Goal: Task Accomplishment & Management: Use online tool/utility

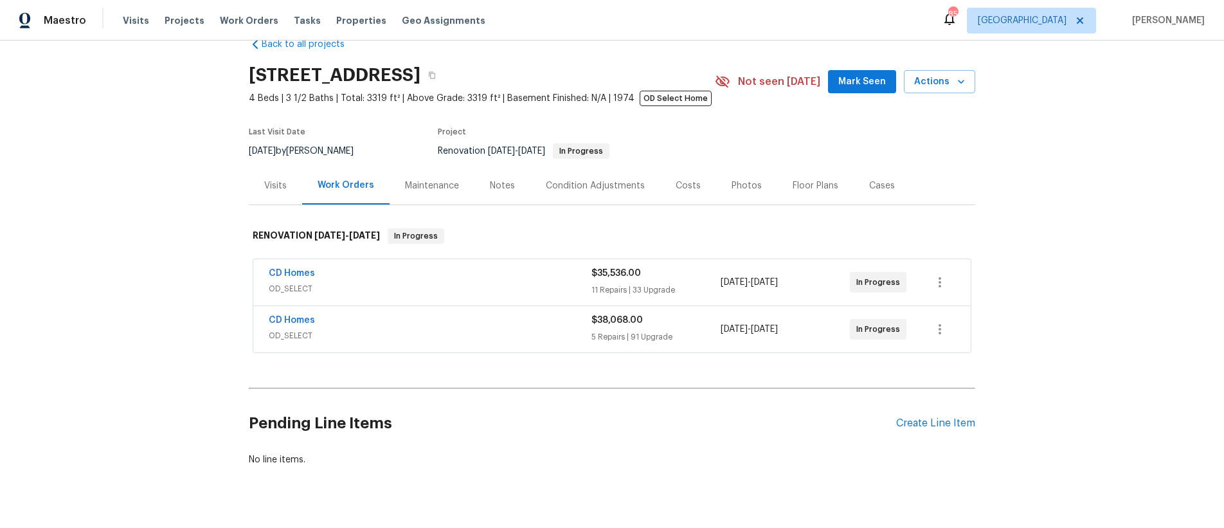
scroll to position [64, 0]
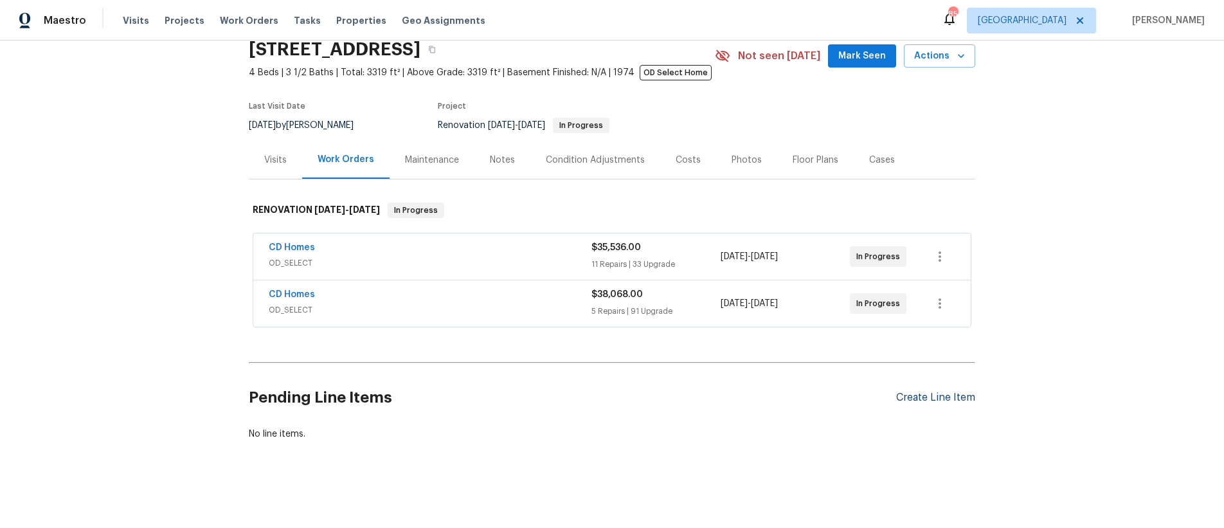
click at [953, 392] on div "Create Line Item" at bounding box center [935, 398] width 79 height 12
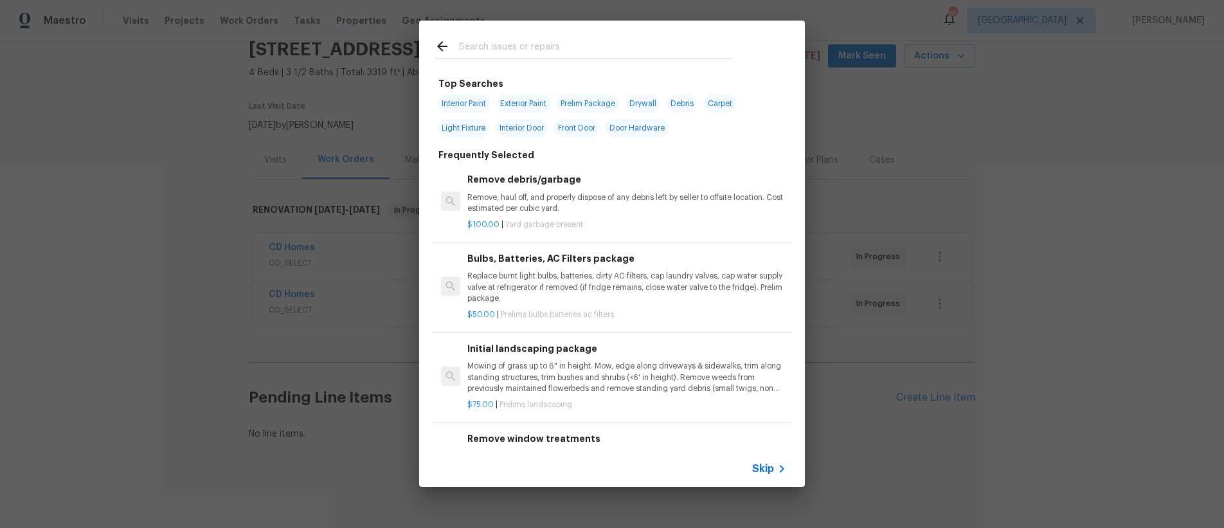
click at [642, 52] on input "text" at bounding box center [595, 48] width 273 height 19
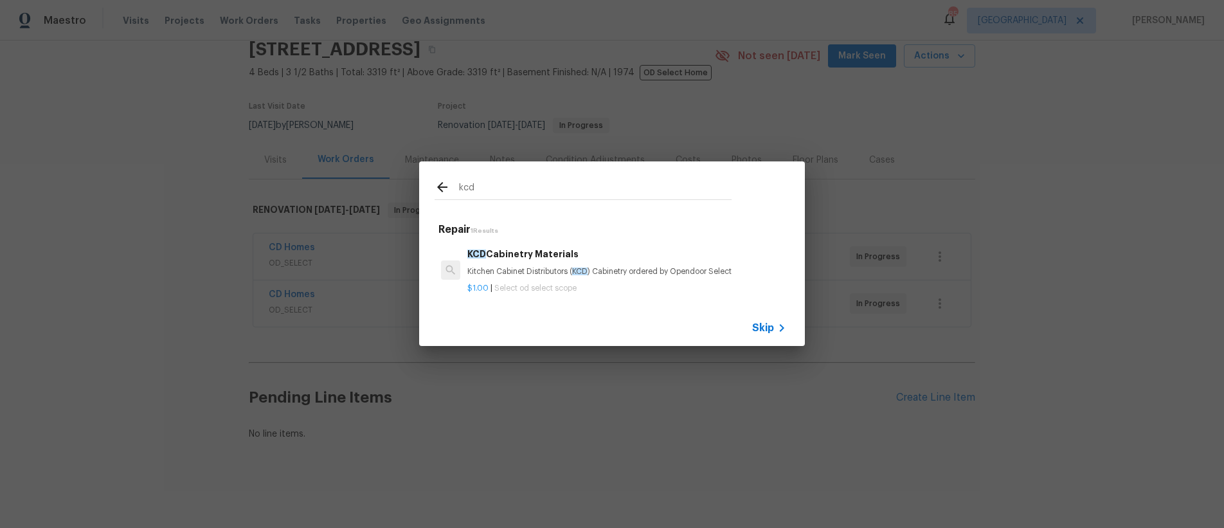
type input "kcd"
click at [734, 283] on p "$1.00 | Select od select scope" at bounding box center [626, 288] width 319 height 11
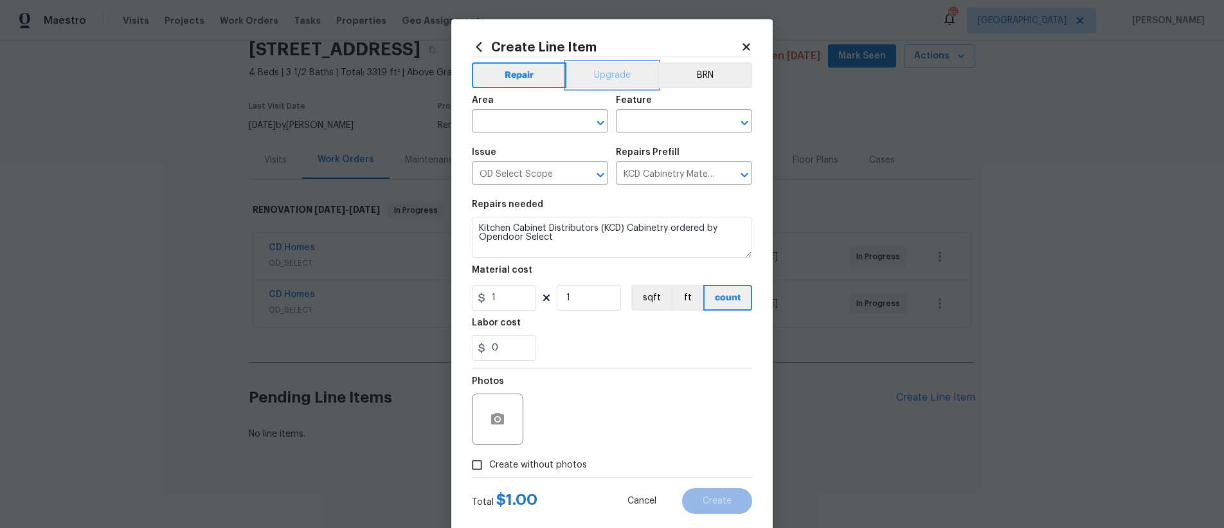
click at [587, 76] on button "Upgrade" at bounding box center [612, 75] width 92 height 26
click at [558, 104] on div "Area" at bounding box center [540, 104] width 136 height 17
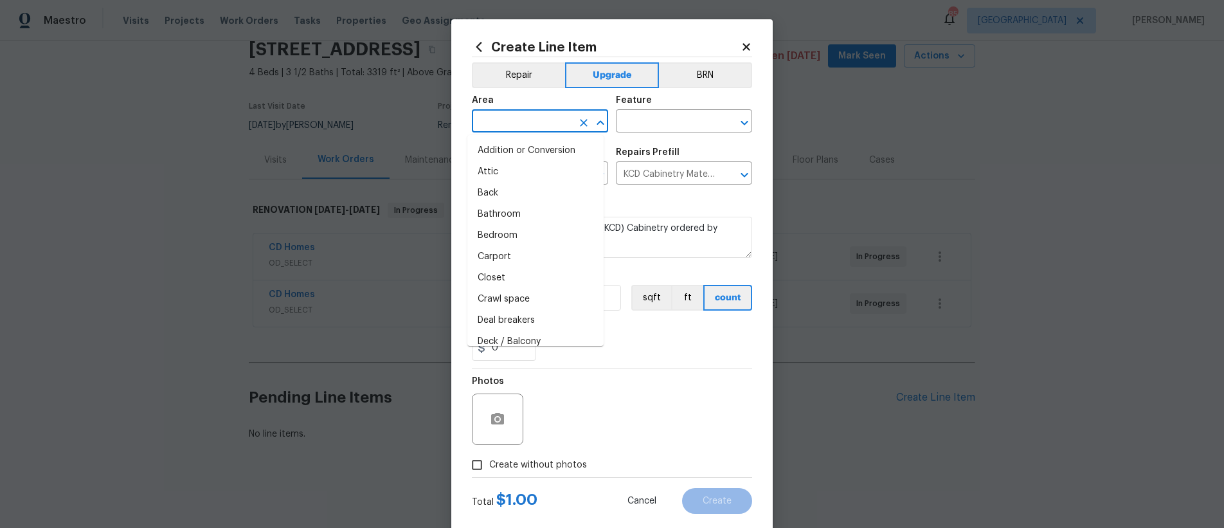
click at [556, 116] on input "text" at bounding box center [522, 123] width 100 height 20
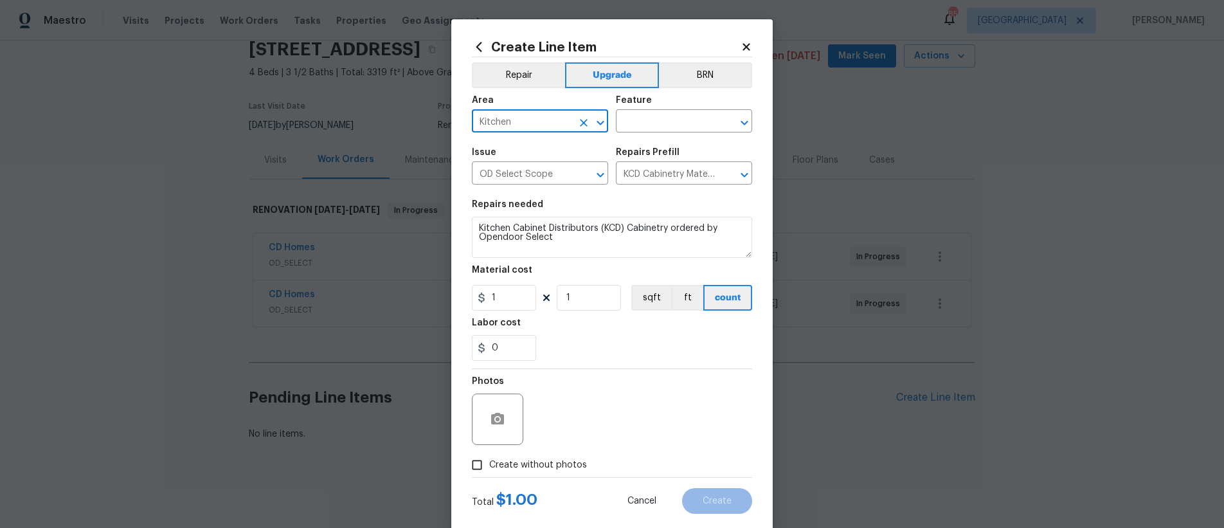
type input "Kitchen"
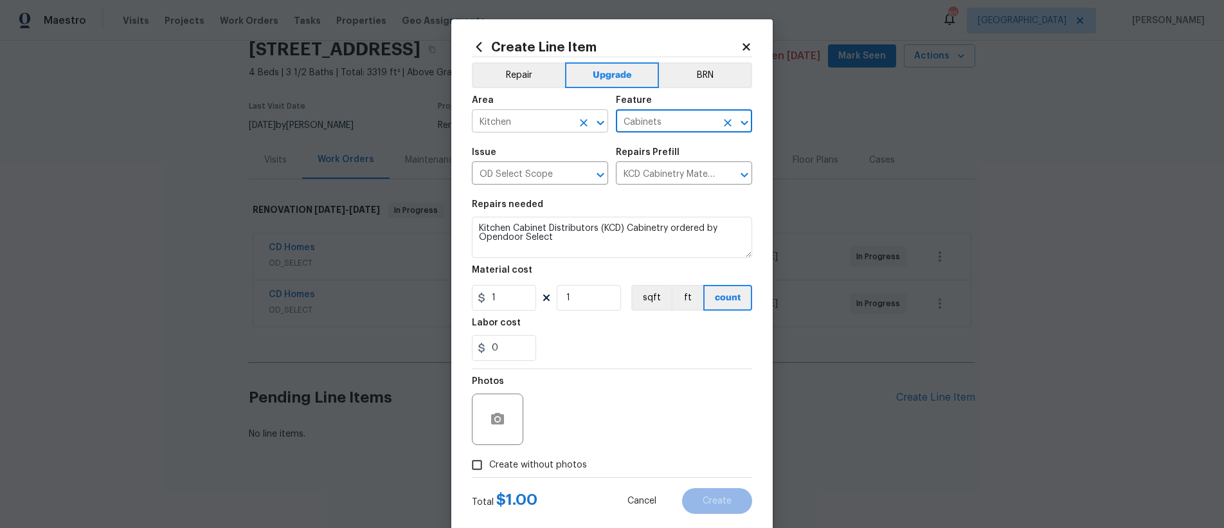
type input "Cabinets"
type input "6786"
click at [548, 369] on div "Photos" at bounding box center [612, 411] width 280 height 84
click at [510, 459] on span "Create without photos" at bounding box center [538, 465] width 98 height 14
click at [489, 459] on input "Create without photos" at bounding box center [477, 465] width 24 height 24
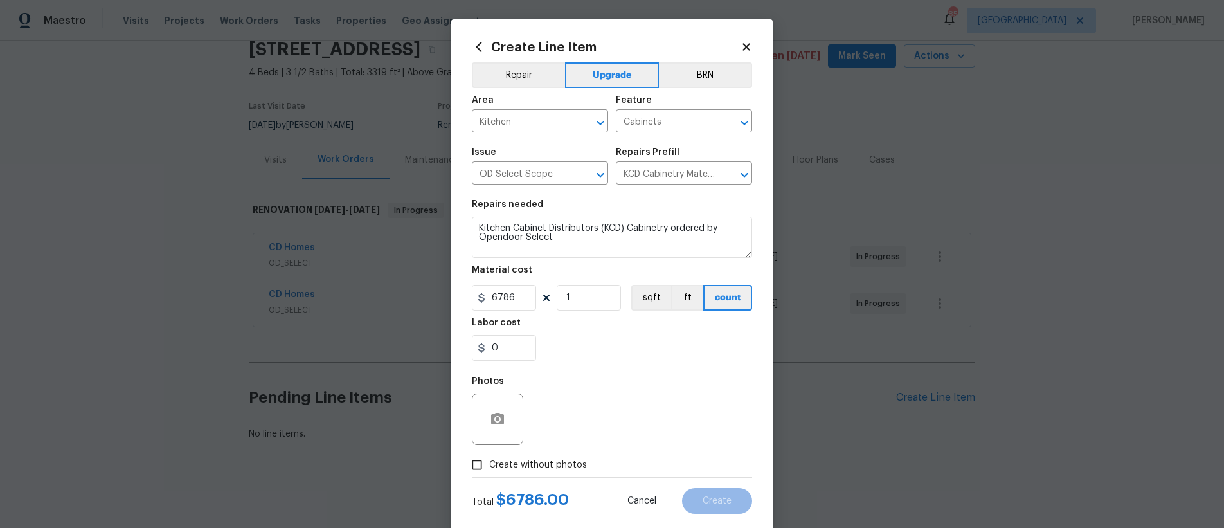
checkbox input "true"
click at [606, 428] on textarea at bounding box center [643, 419] width 219 height 51
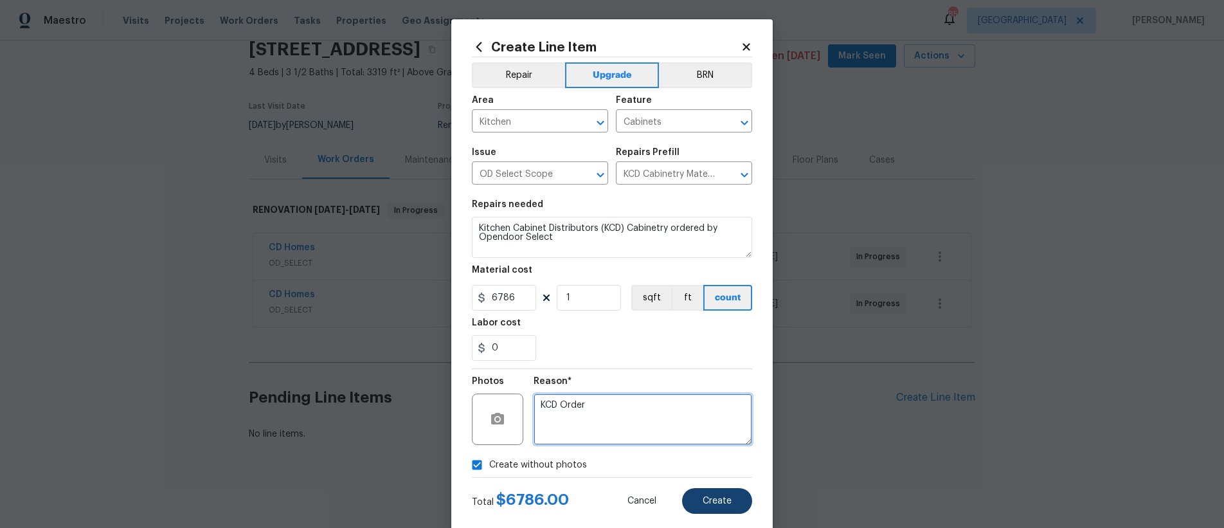
type textarea "KCD Order"
click at [736, 503] on button "Create" at bounding box center [717, 501] width 70 height 26
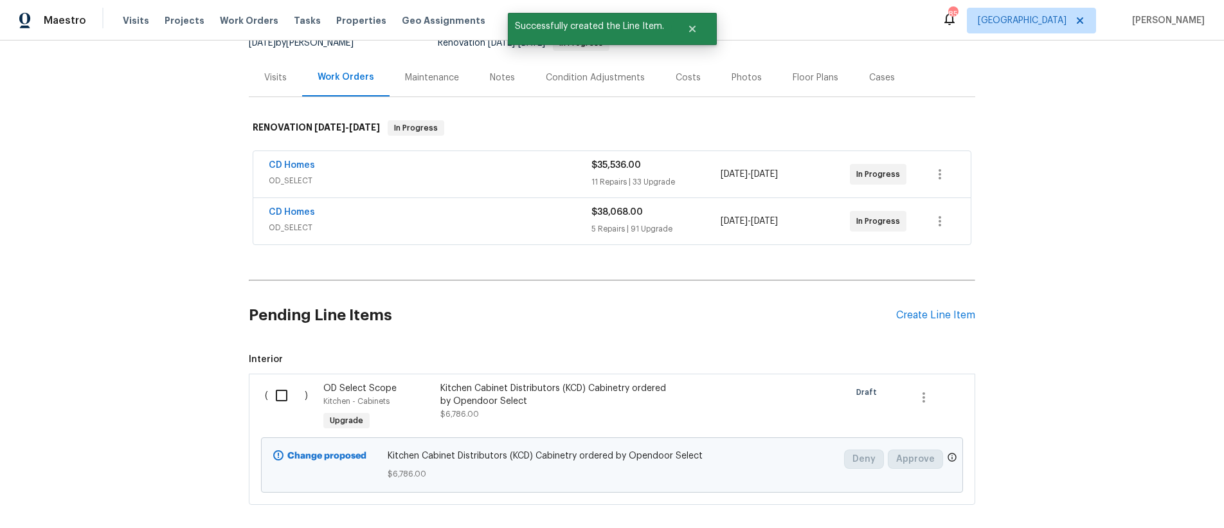
scroll to position [210, 0]
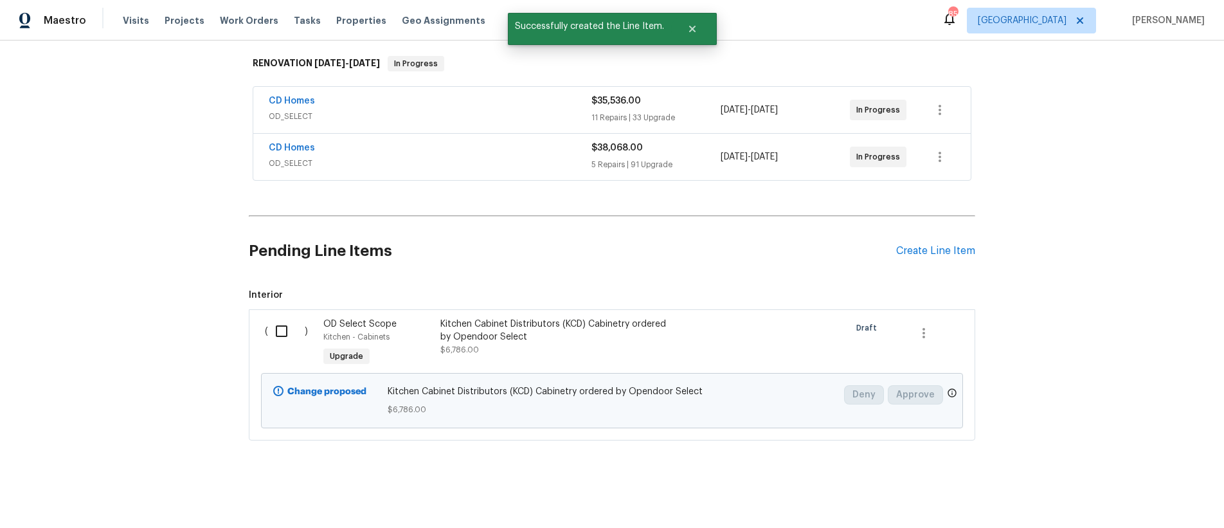
click at [282, 320] on input "checkbox" at bounding box center [286, 331] width 37 height 27
checkbox input "true"
click at [1123, 506] on button "Create Work Order" at bounding box center [1151, 496] width 106 height 24
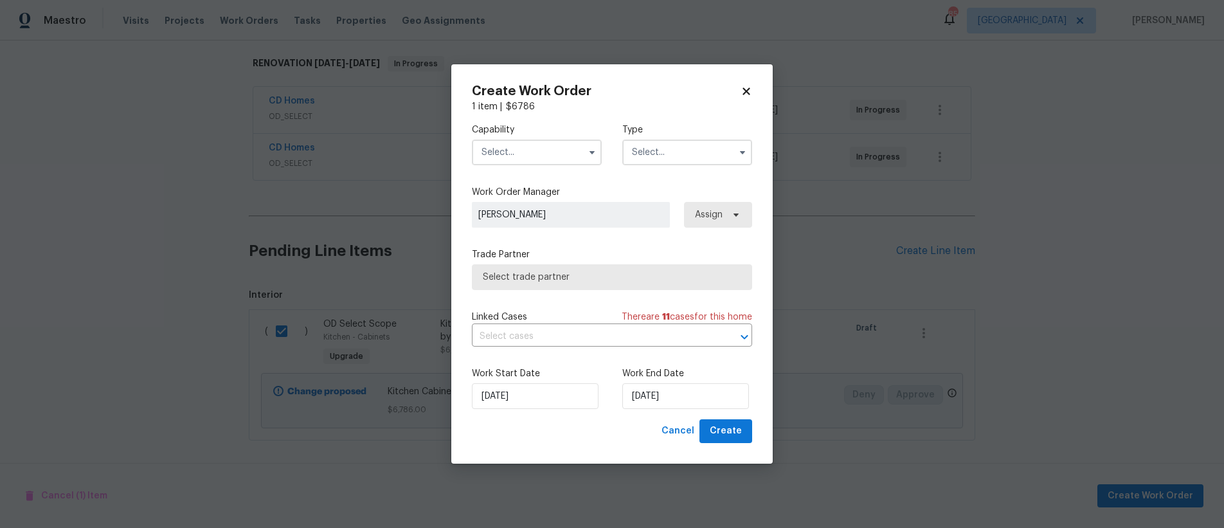
drag, startPoint x: 726, startPoint y: 212, endPoint x: 727, endPoint y: 222, distance: 10.4
click at [725, 210] on span "Assign" at bounding box center [718, 215] width 68 height 26
click at [723, 212] on span "Assign" at bounding box center [718, 215] width 68 height 26
click at [496, 150] on input "text" at bounding box center [537, 153] width 130 height 26
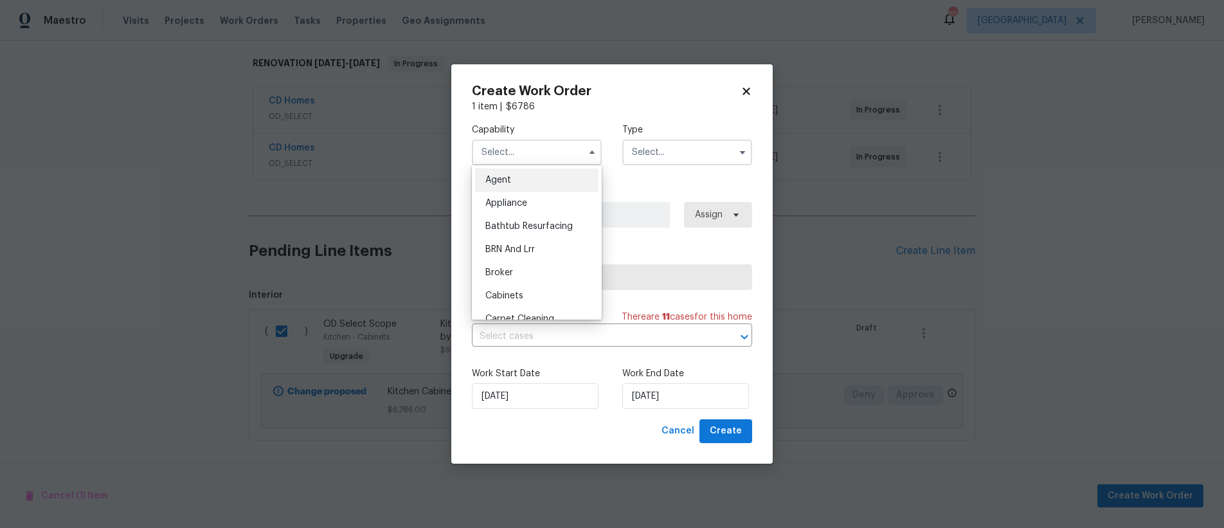
click at [536, 289] on div "Cabinets" at bounding box center [536, 295] width 123 height 23
type input "Cabinets"
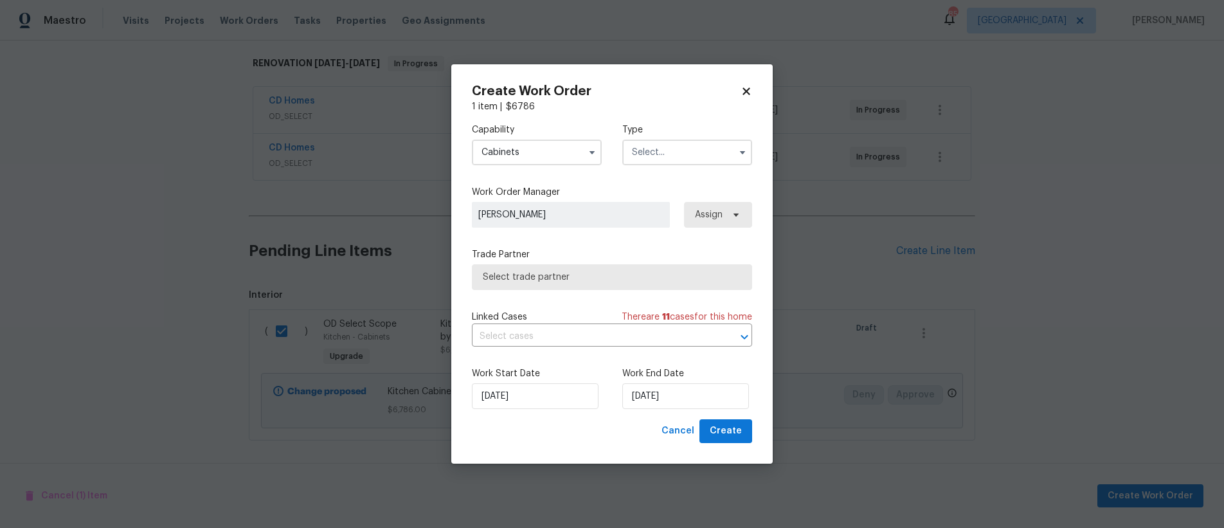
click at [676, 156] on input "text" at bounding box center [687, 153] width 130 height 26
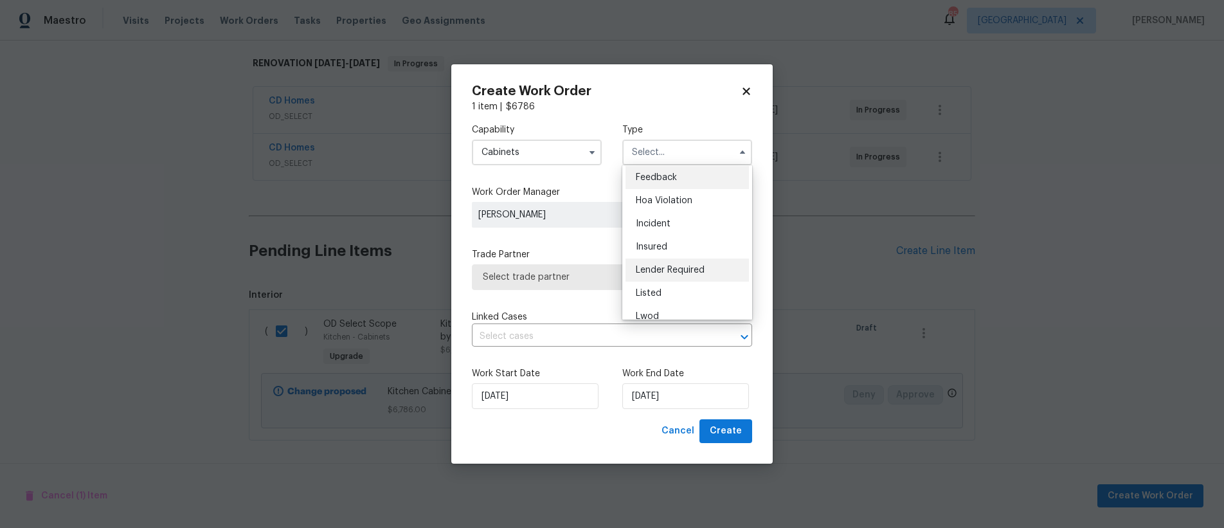
scroll to position [153, 0]
click at [694, 240] on div "Renovation" at bounding box center [687, 235] width 123 height 23
type input "Renovation"
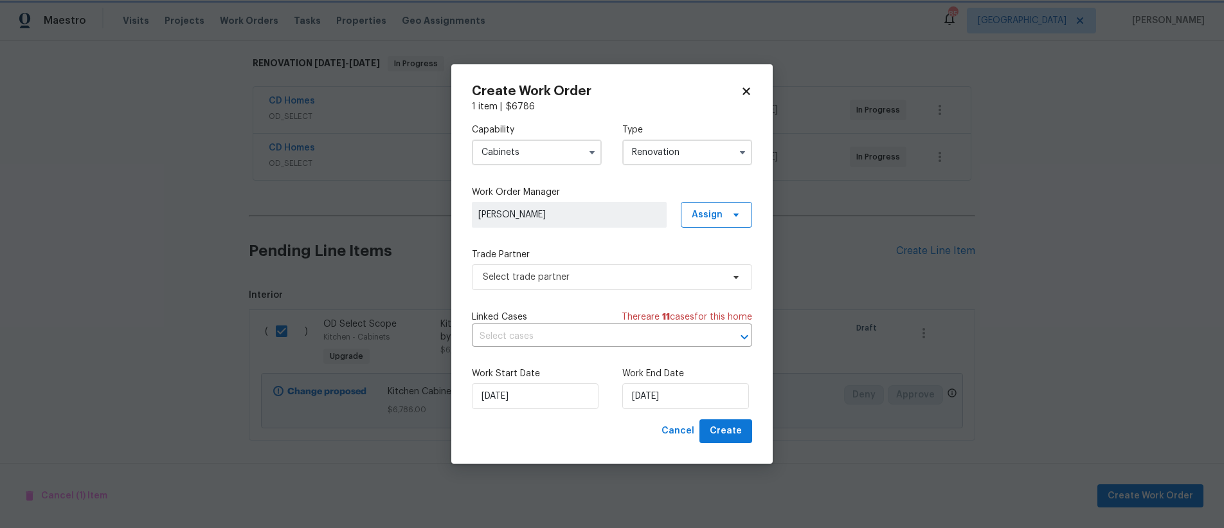
scroll to position [0, 0]
click at [718, 212] on span "Assign" at bounding box center [707, 214] width 31 height 13
click at [725, 271] on div "Assign to me" at bounding box center [719, 269] width 56 height 13
click at [564, 303] on div "Capability Cabinets Type Renovation Work Order Manager [PERSON_NAME] Assign Tra…" at bounding box center [612, 266] width 280 height 306
click at [570, 279] on span "Select trade partner" at bounding box center [603, 277] width 240 height 13
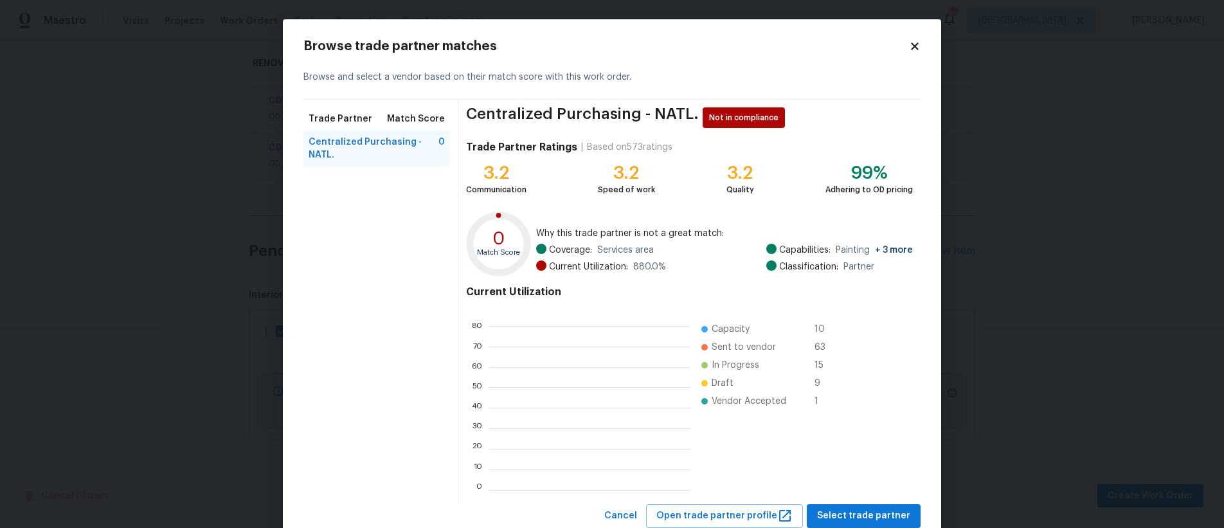
scroll to position [170, 193]
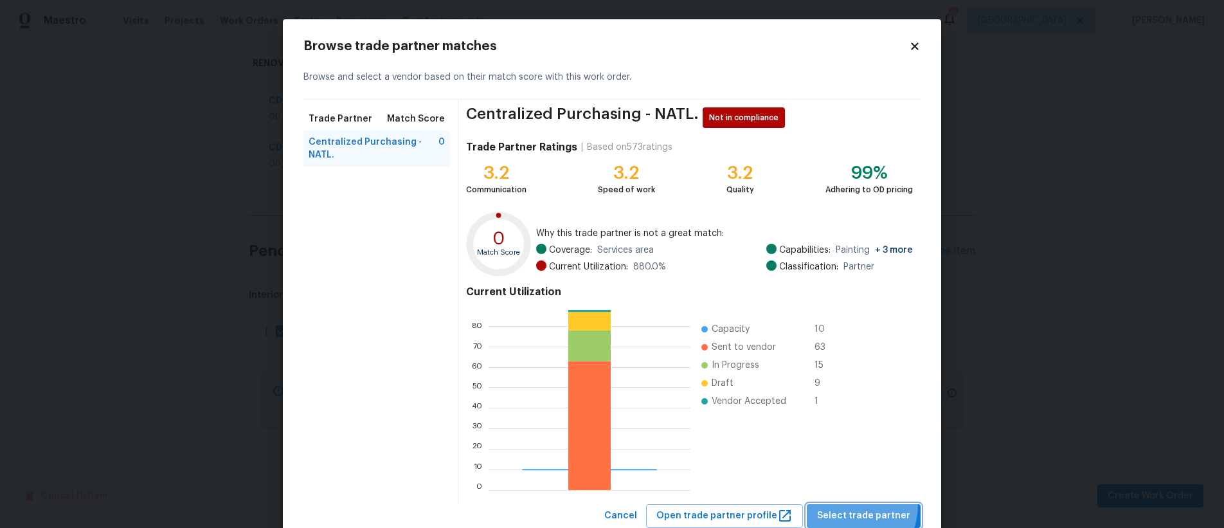
click at [841, 506] on button "Select trade partner" at bounding box center [864, 516] width 114 height 24
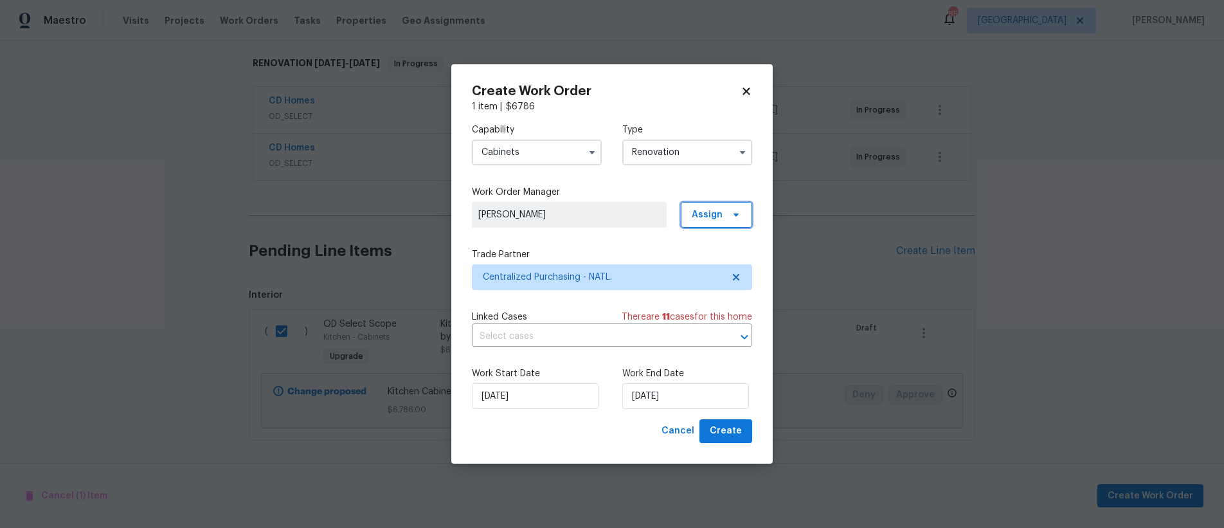
click at [714, 215] on span "Assign" at bounding box center [707, 214] width 31 height 13
click at [721, 266] on div "Assign to HPM" at bounding box center [721, 269] width 60 height 13
click at [718, 253] on div "Assign to me" at bounding box center [719, 251] width 56 height 13
click at [591, 230] on div "Capability Cabinets Type Renovation Work Order Manager [PERSON_NAME] Assign Tra…" at bounding box center [612, 266] width 280 height 306
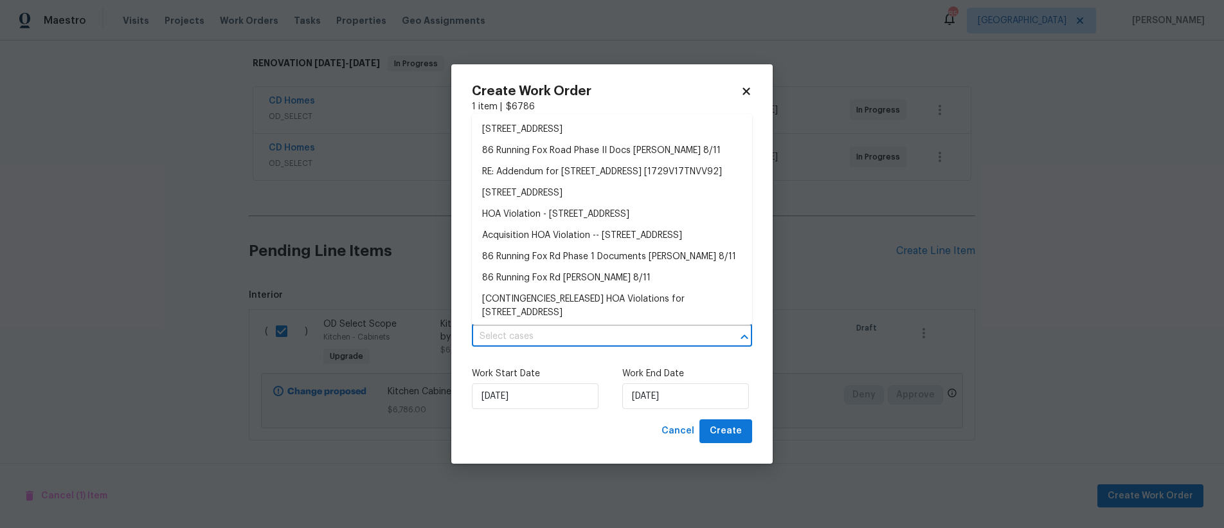
click at [610, 340] on input "text" at bounding box center [594, 337] width 244 height 20
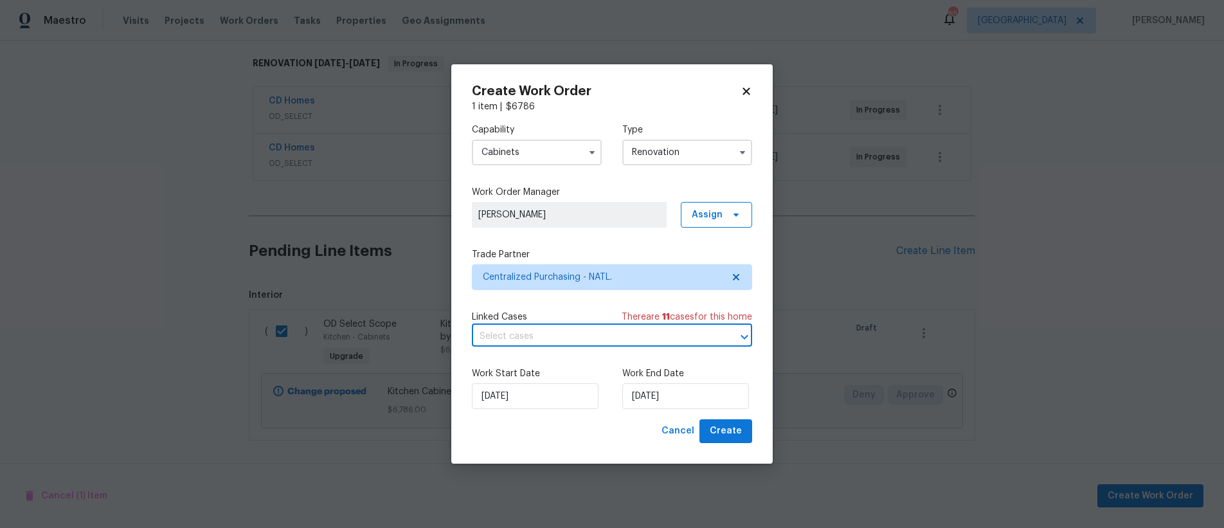
click at [610, 340] on input "text" at bounding box center [594, 337] width 244 height 20
click at [652, 405] on input "[DATE]" at bounding box center [685, 396] width 127 height 26
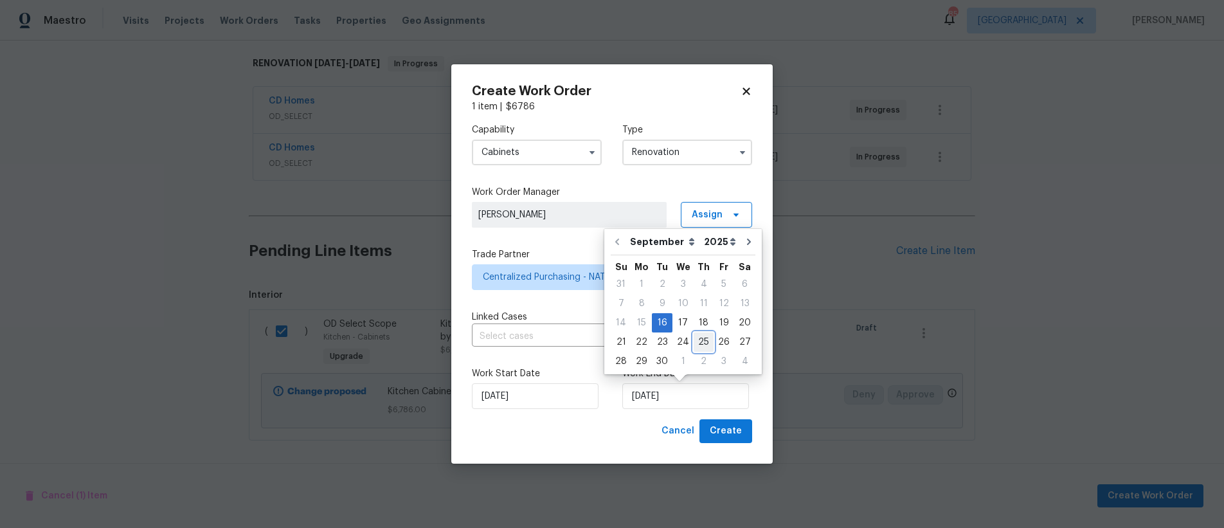
click at [701, 340] on div "25" at bounding box center [704, 342] width 20 height 18
type input "[DATE]"
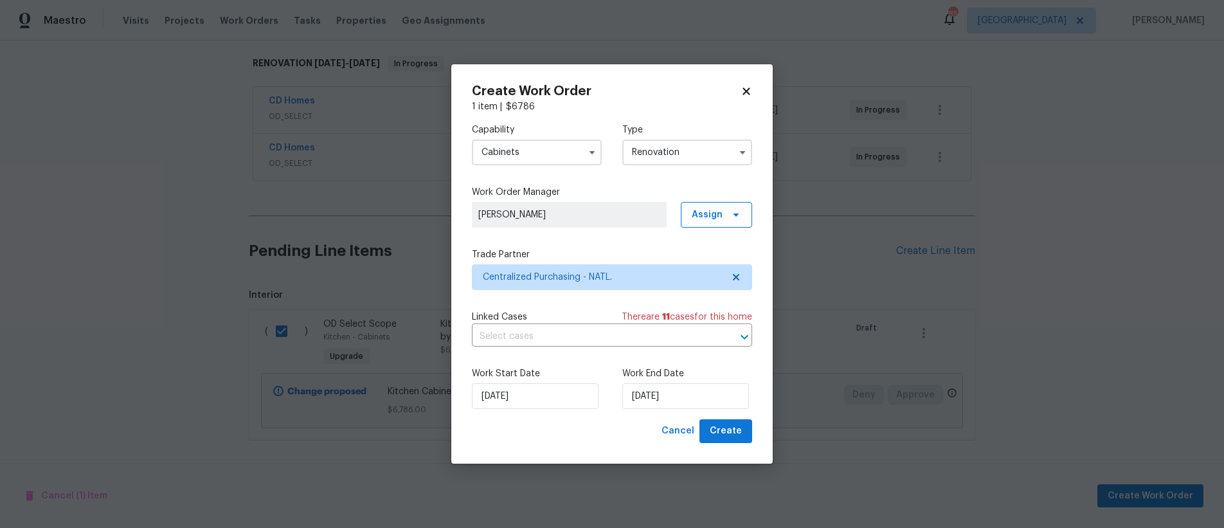
click at [698, 379] on label "Work End Date" at bounding box center [687, 373] width 130 height 13
click at [722, 439] on span "Create" at bounding box center [726, 431] width 32 height 16
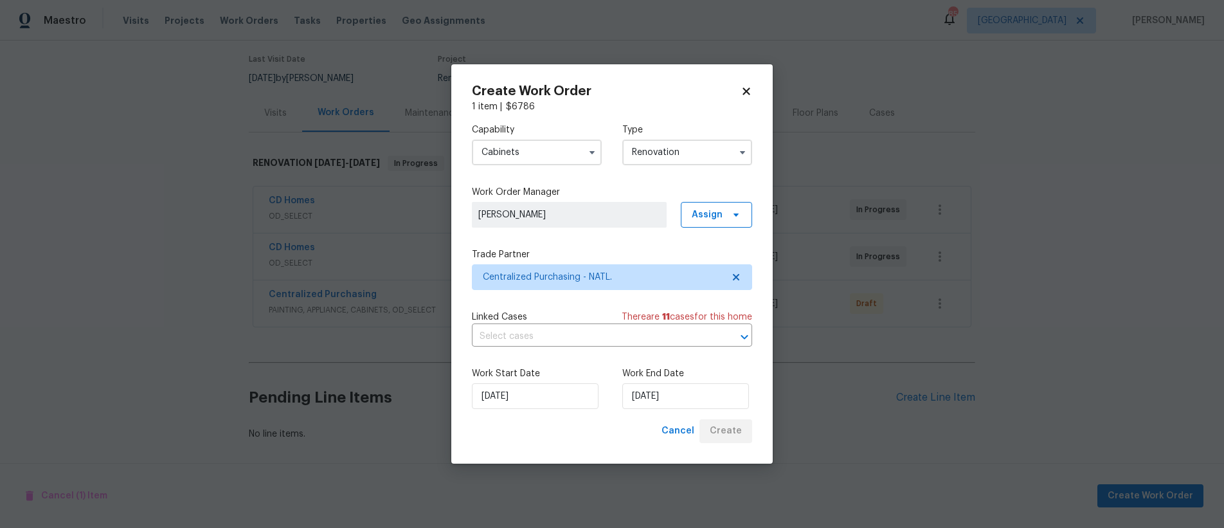
scroll to position [111, 0]
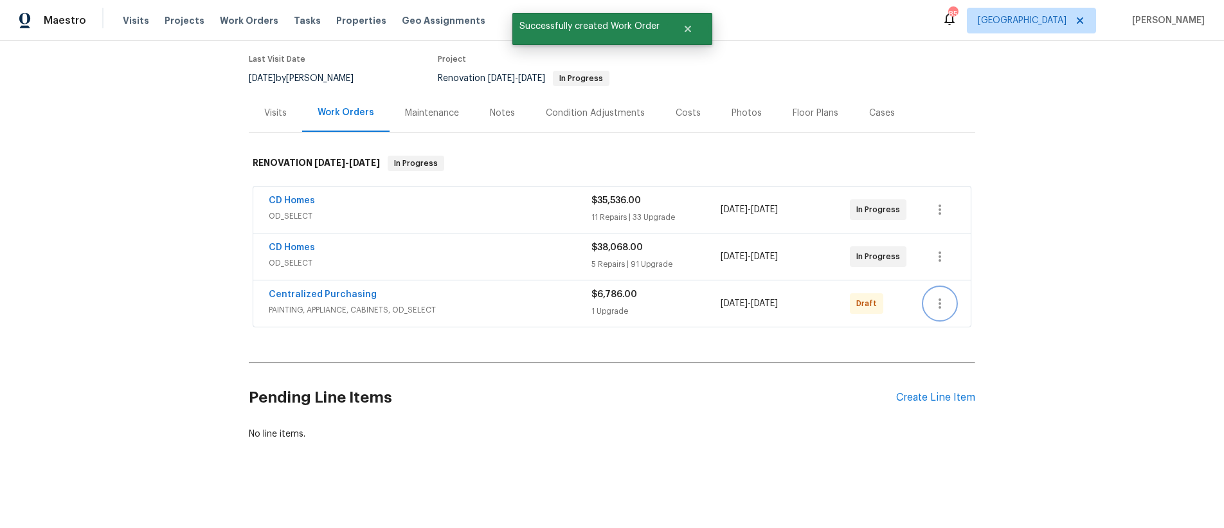
click at [932, 297] on icon "button" at bounding box center [939, 303] width 15 height 15
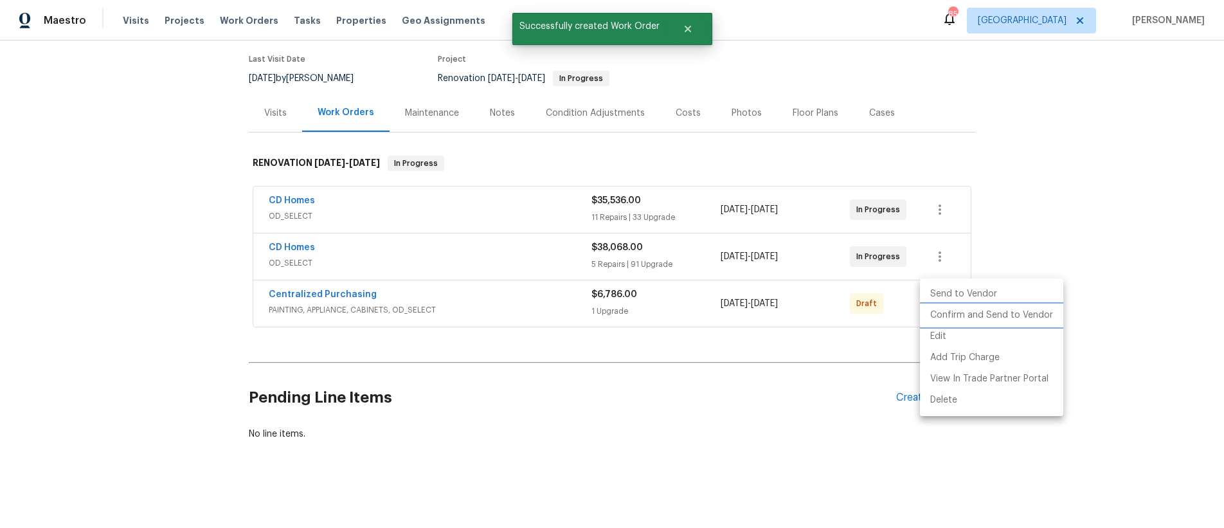
click at [1000, 320] on li "Confirm and Send to Vendor" at bounding box center [991, 315] width 143 height 21
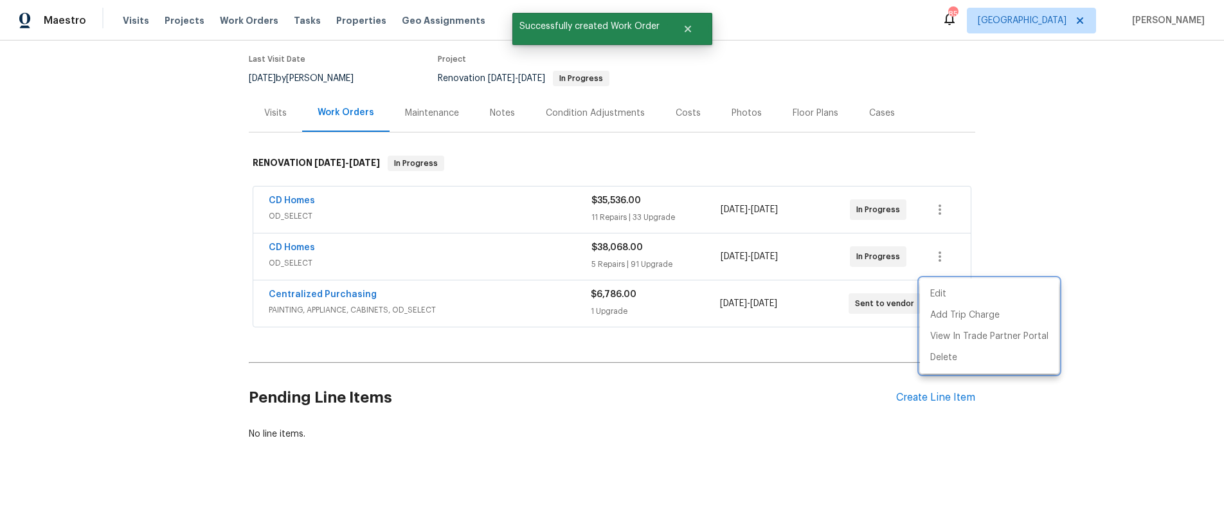
click at [1094, 176] on div at bounding box center [612, 264] width 1224 height 528
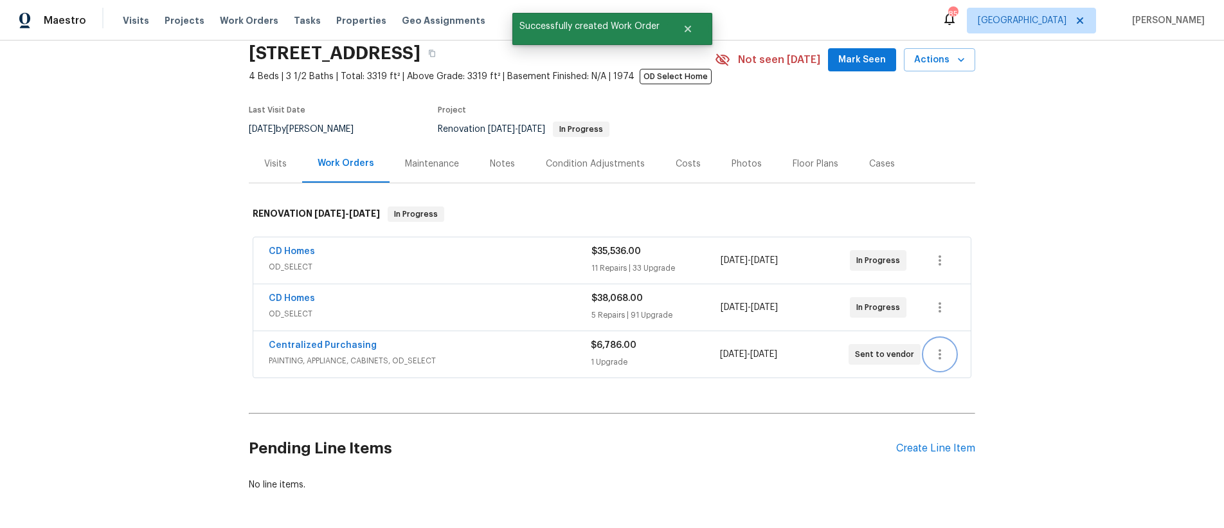
scroll to position [0, 0]
